Goal: Task Accomplishment & Management: Complete application form

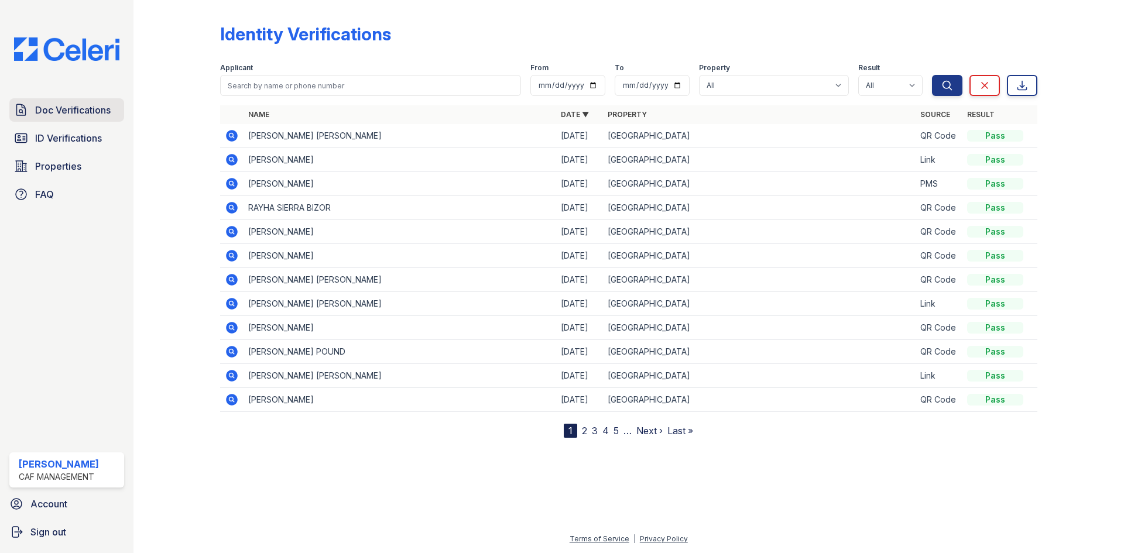
click at [67, 111] on span "Doc Verifications" at bounding box center [73, 110] width 76 height 14
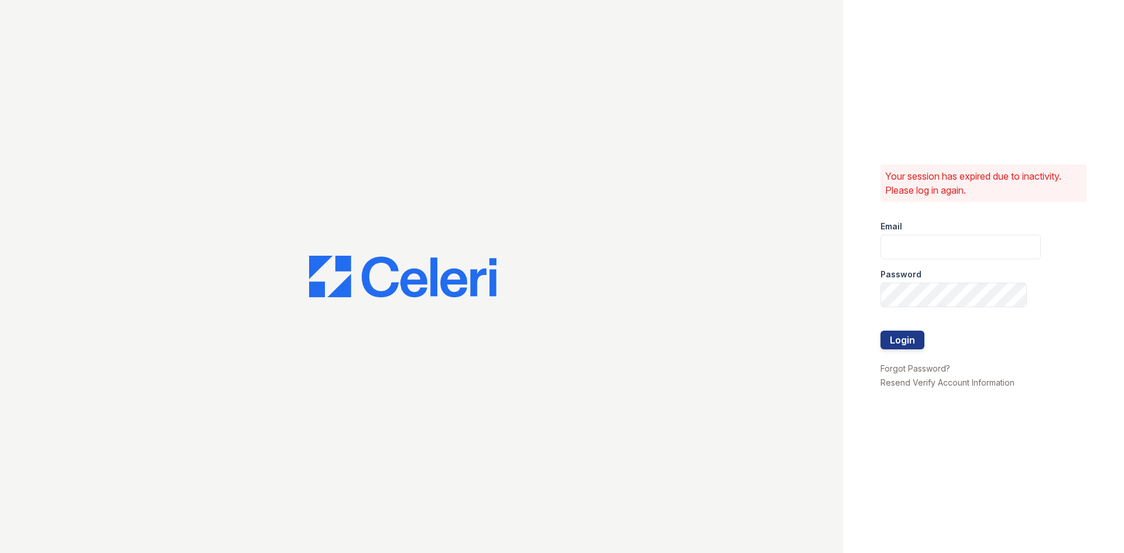
type input "[EMAIL_ADDRESS][DOMAIN_NAME]"
click at [892, 334] on button "Login" at bounding box center [903, 340] width 44 height 19
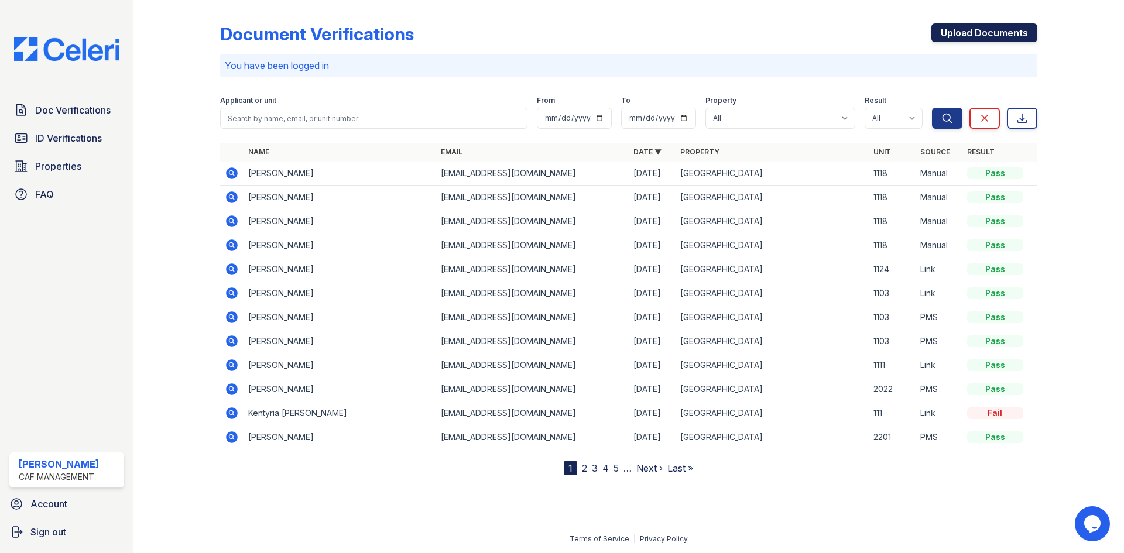
click at [996, 37] on link "Upload Documents" at bounding box center [985, 32] width 106 height 19
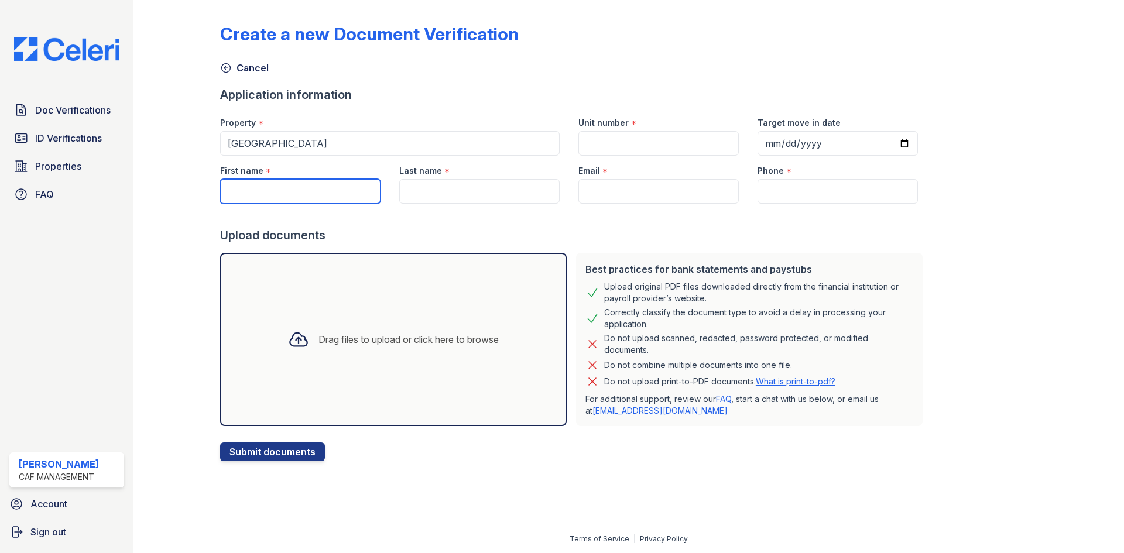
click at [253, 190] on input "First name" at bounding box center [300, 191] width 160 height 25
type input "Andria"
click at [452, 196] on input "Last name" at bounding box center [479, 191] width 160 height 25
type input "Roberson"
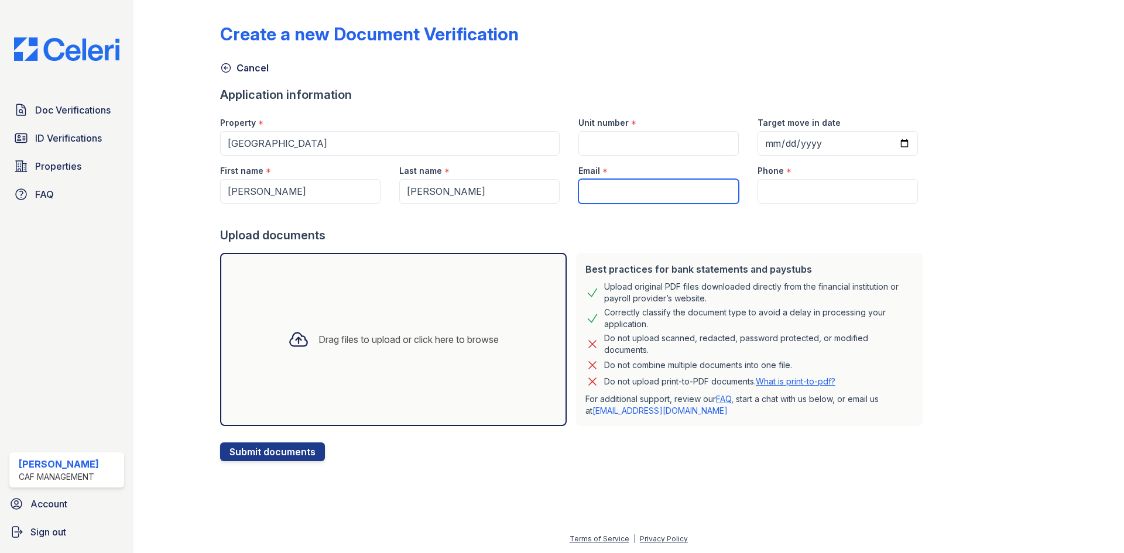
click at [611, 194] on input "Email" at bounding box center [658, 191] width 160 height 25
type input "adroberson20066@gmail.com"
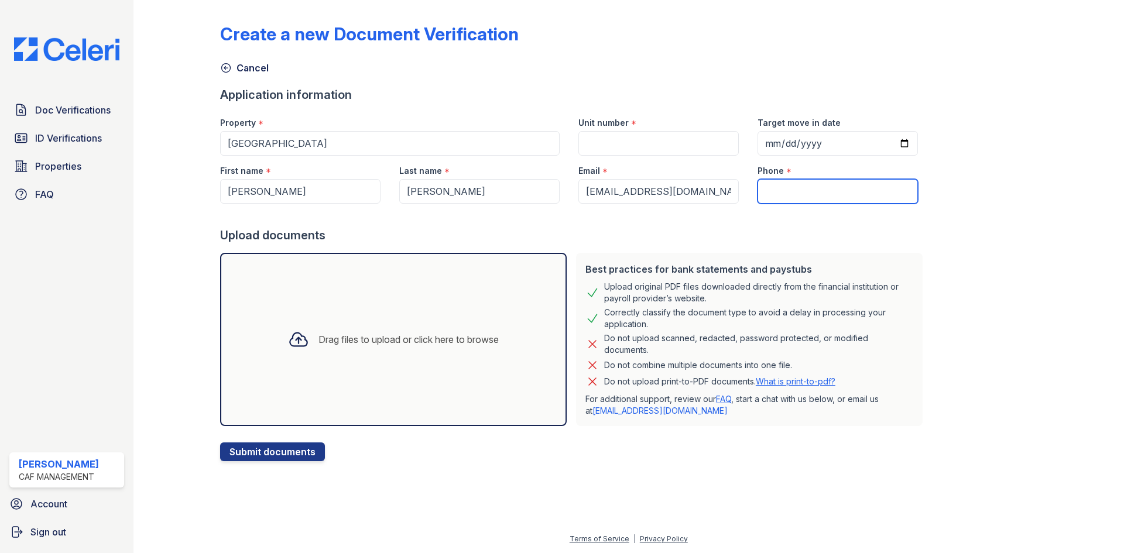
click at [814, 193] on input "Phone" at bounding box center [838, 191] width 160 height 25
paste input "(903) 332-0528"
type input "(903) 332-0528"
click at [617, 138] on input "Unit number" at bounding box center [658, 143] width 160 height 25
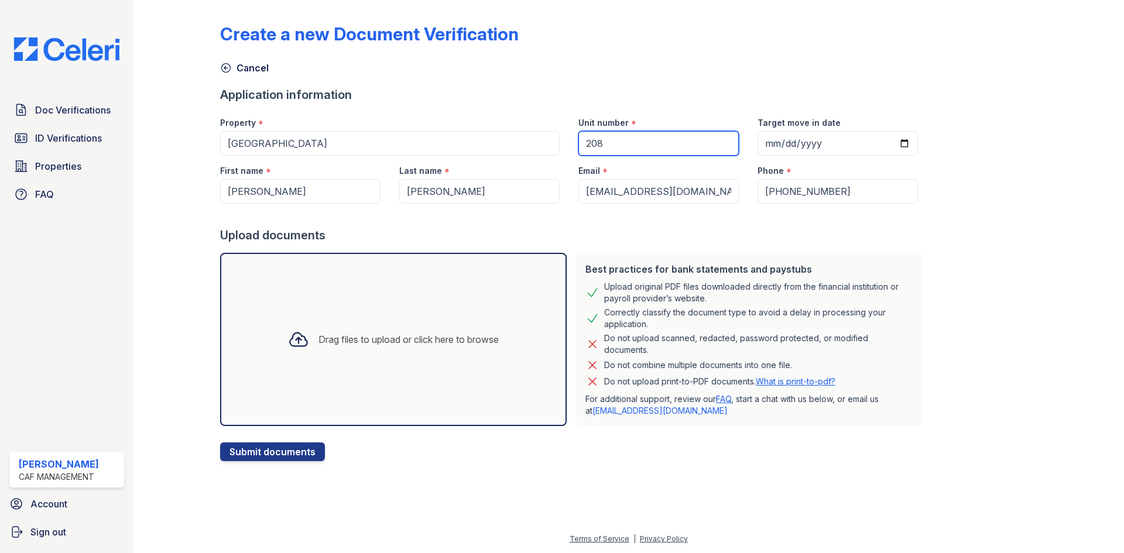
type input "208"
click at [832, 139] on input "Target move in date" at bounding box center [838, 143] width 160 height 25
type input "2025-10-15"
click at [405, 343] on div "Drag files to upload or click here to browse" at bounding box center [409, 340] width 180 height 14
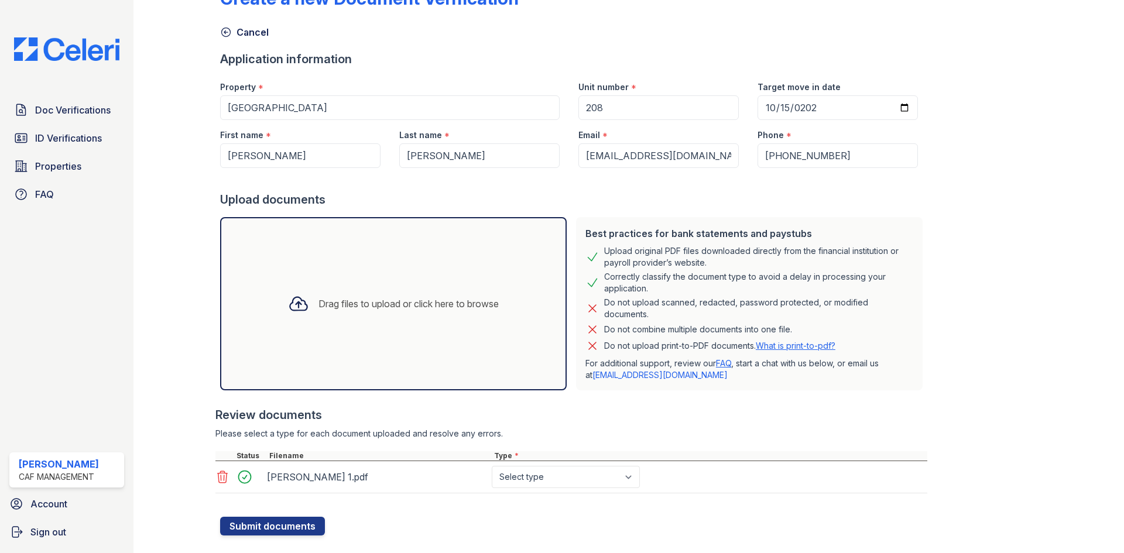
scroll to position [58, 0]
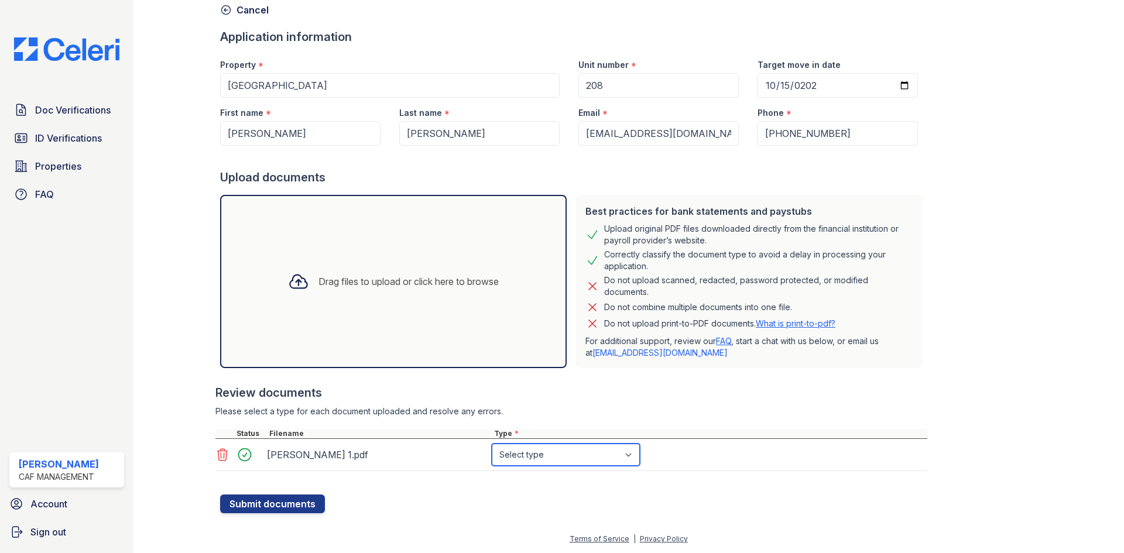
click at [561, 461] on select "Select type Paystub Bank Statement Offer Letter Tax Documents Benefit Award Let…" at bounding box center [566, 455] width 148 height 22
select select "paystub"
click at [492, 444] on select "Select type Paystub Bank Statement Offer Letter Tax Documents Benefit Award Let…" at bounding box center [566, 455] width 148 height 22
click at [269, 504] on button "Submit documents" at bounding box center [272, 504] width 105 height 19
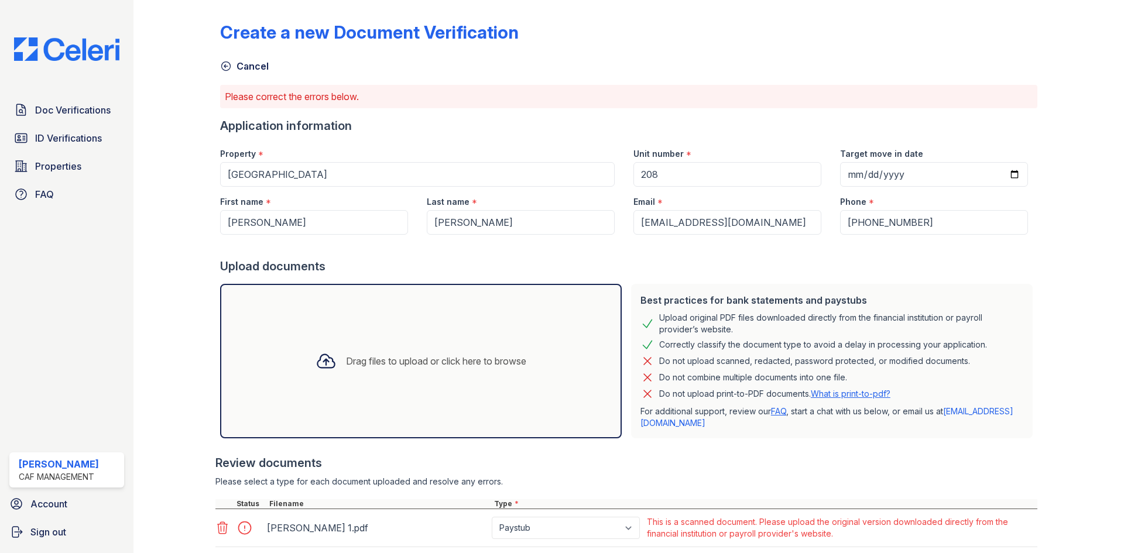
scroll to position [0, 0]
